Goal: Information Seeking & Learning: Learn about a topic

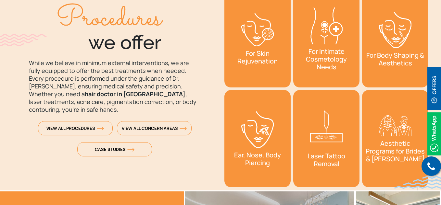
scroll to position [979, 0]
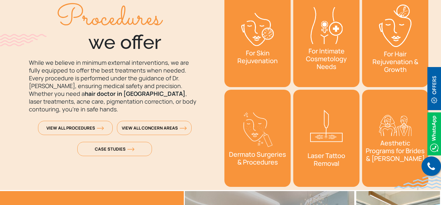
click at [330, 170] on link "Laser Tattoo Removal" at bounding box center [326, 138] width 66 height 97
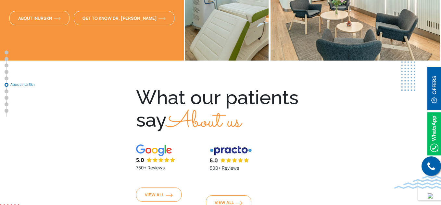
scroll to position [1889, 0]
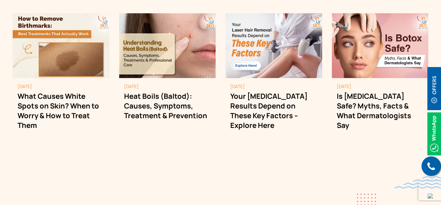
scroll to position [1824, 0]
